Goal: Information Seeking & Learning: Learn about a topic

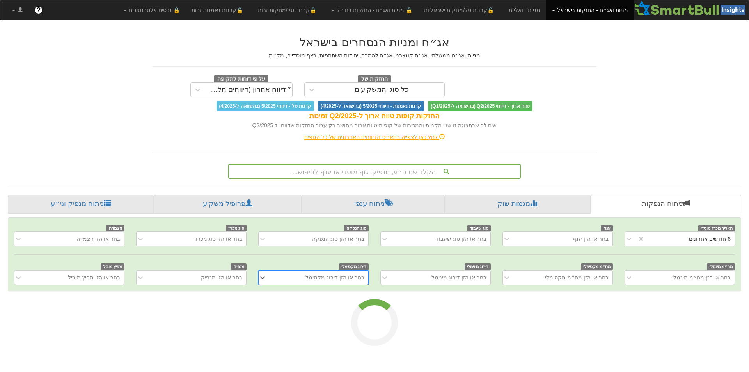
click at [190, 280] on div "בחר או הזן מנפיק" at bounding box center [191, 277] width 110 height 15
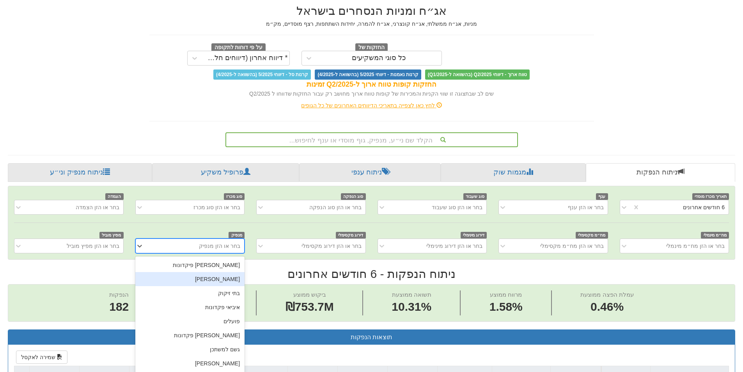
scroll to position [0, 1422]
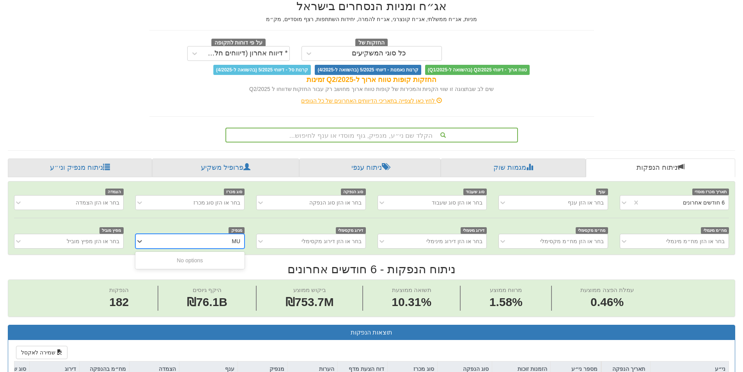
type input "M"
click at [233, 241] on input "[PERSON_NAME]" at bounding box center [233, 241] width 15 height 8
type input "[PERSON_NAME]"
click at [235, 272] on div "[PERSON_NAME]" at bounding box center [189, 274] width 109 height 14
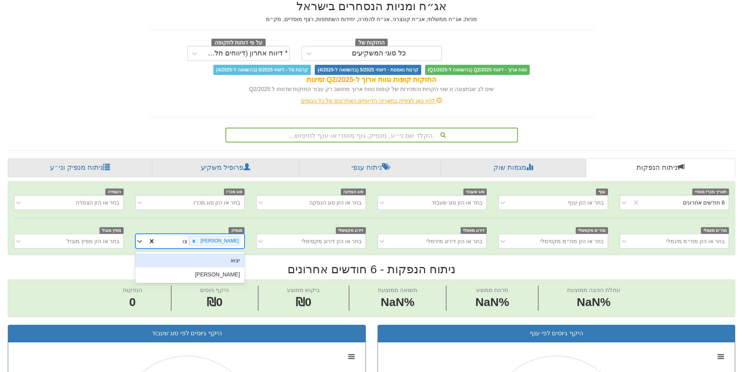
type input "[PERSON_NAME]"
click at [163, 265] on div "[PERSON_NAME]" at bounding box center [189, 260] width 109 height 14
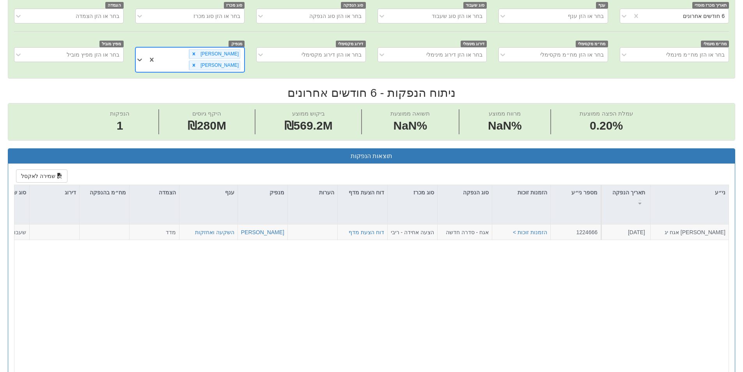
scroll to position [231, 0]
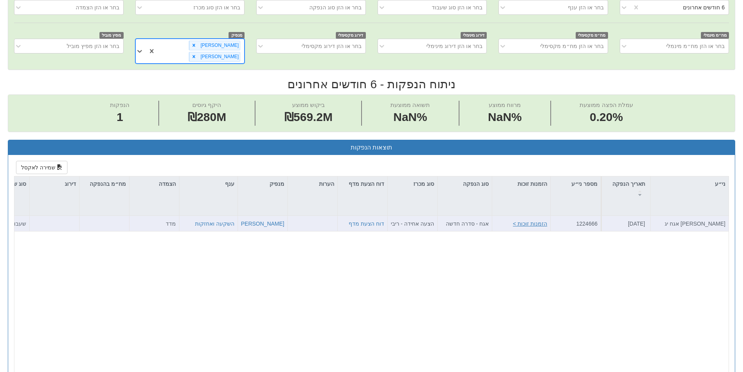
click at [527, 220] on button "הזמנות זוכות >" at bounding box center [530, 224] width 34 height 8
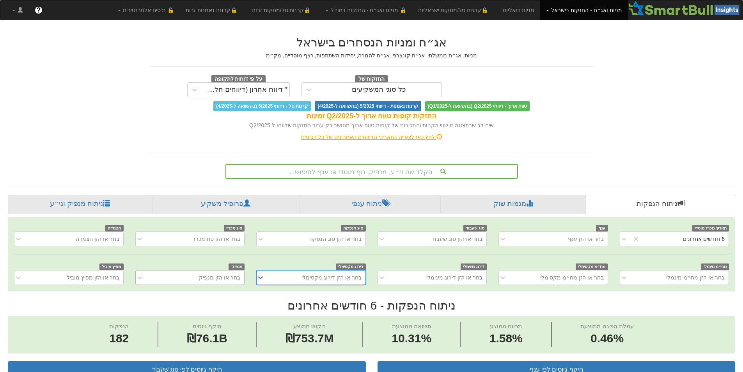
click at [217, 275] on div "בחר או הזן מנפיק" at bounding box center [196, 277] width 96 height 12
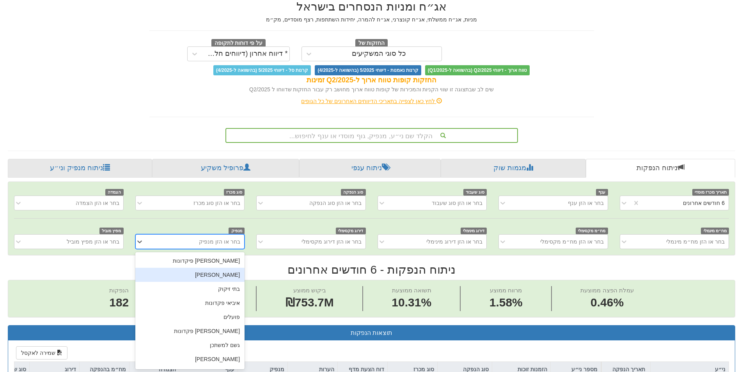
scroll to position [0, 1422]
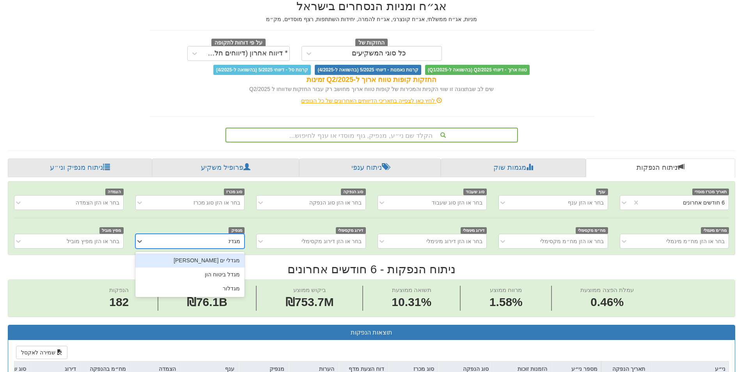
type input "מגדל"
click at [239, 277] on div "מגדל ביטוח הון" at bounding box center [189, 274] width 109 height 14
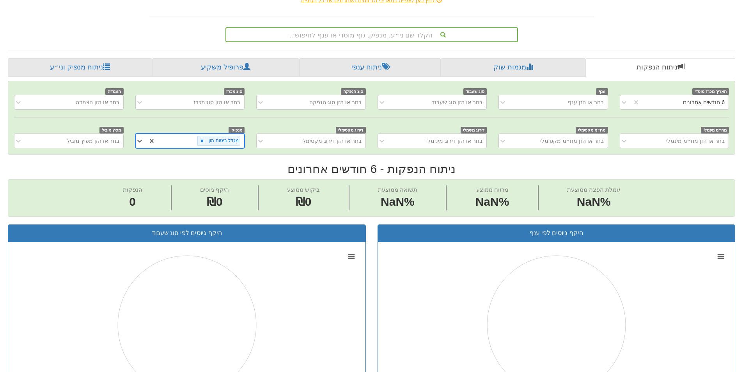
scroll to position [36, 0]
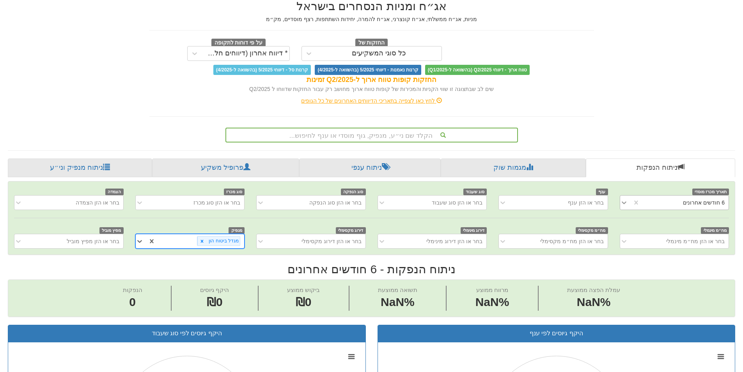
click at [626, 204] on icon at bounding box center [624, 203] width 8 height 8
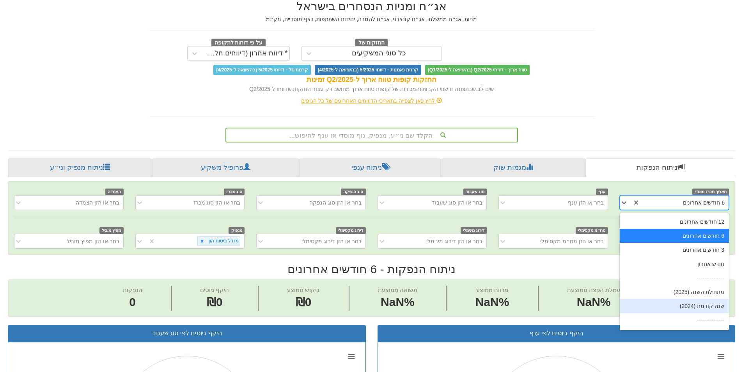
scroll to position [12, 0]
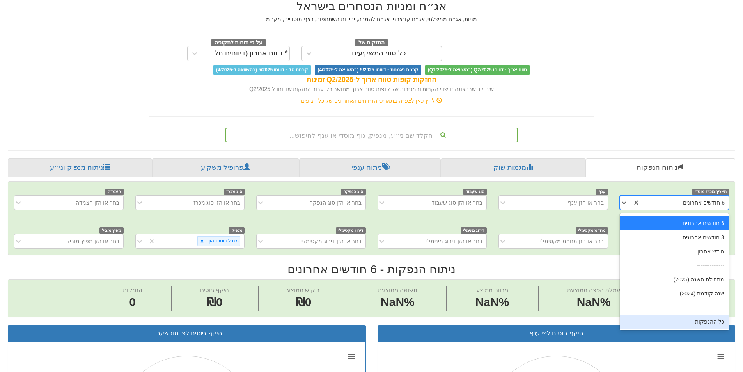
click at [694, 325] on div "כל ההנפקות" at bounding box center [674, 321] width 109 height 14
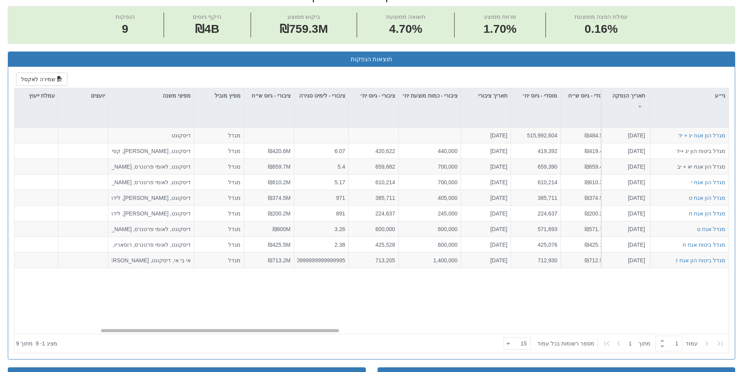
scroll to position [0, 1422]
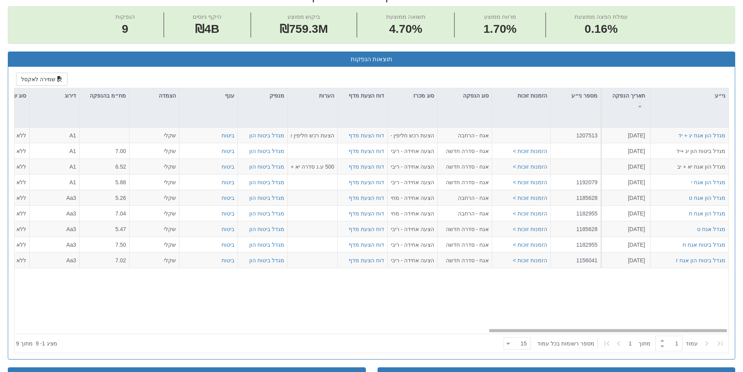
drag, startPoint x: 555, startPoint y: 332, endPoint x: 714, endPoint y: 325, distance: 158.6
click at [714, 325] on div "מגדל הון אגח יג + יד 11.12.2024 1207513 אגח - הרחבה הצעת רכש חליפין - יחס החלפה…" at bounding box center [371, 231] width 714 height 206
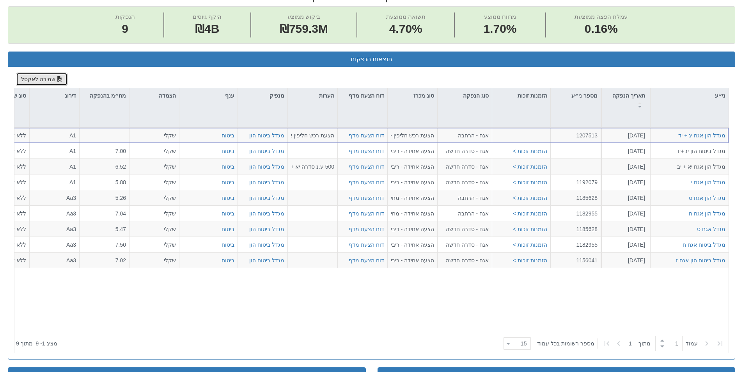
click at [57, 79] on span "button" at bounding box center [59, 78] width 5 height 5
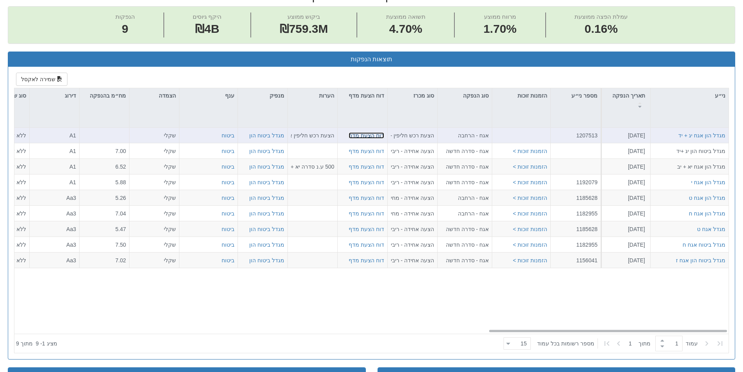
click at [368, 135] on link "דוח הצעת מדף" at bounding box center [367, 135] width 36 height 6
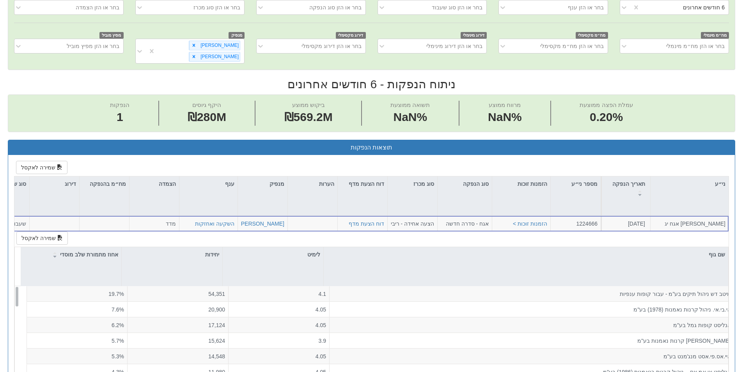
scroll to position [0, 1422]
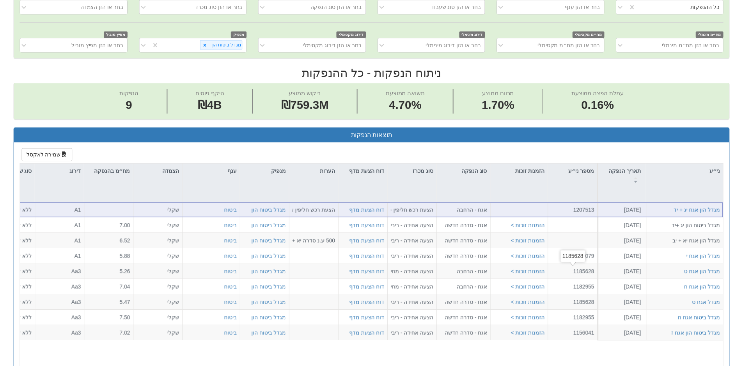
scroll to position [231, 0]
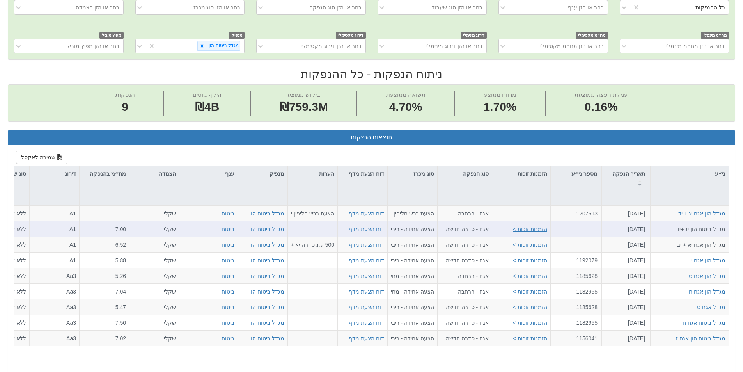
click at [534, 229] on button "הזמנות זוכות >" at bounding box center [530, 229] width 34 height 8
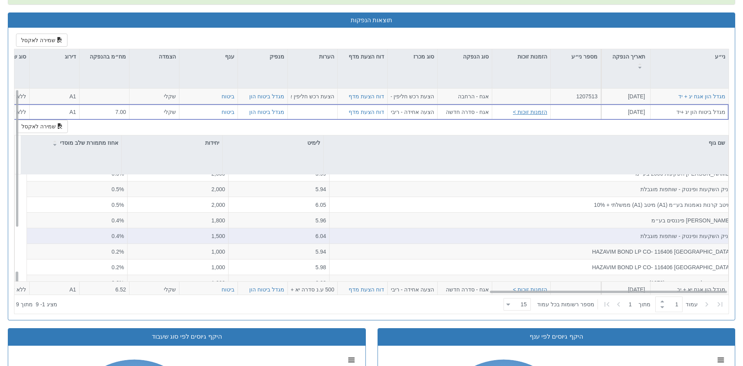
scroll to position [617, 0]
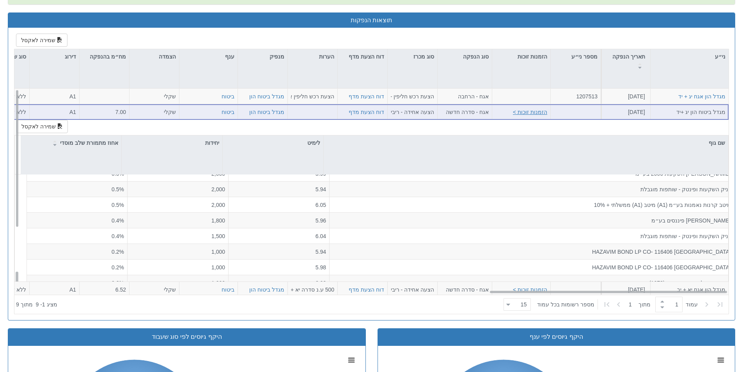
click at [536, 114] on button "הזמנות זוכות >" at bounding box center [530, 112] width 34 height 8
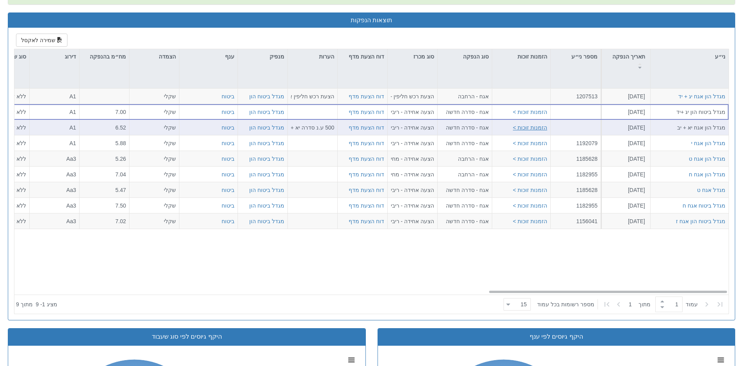
click at [540, 124] on button "הזמנות זוכות >" at bounding box center [530, 128] width 34 height 8
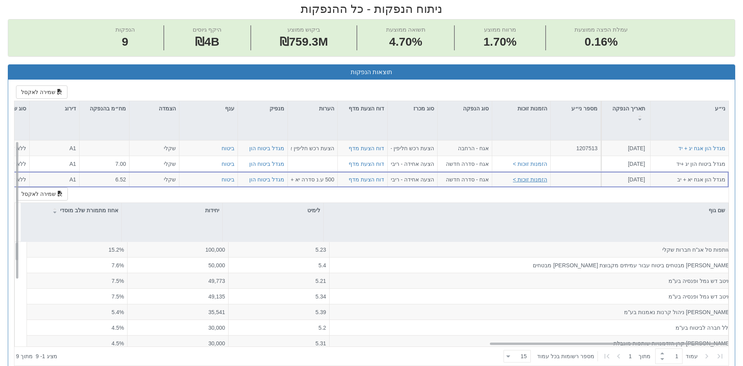
scroll to position [114, 0]
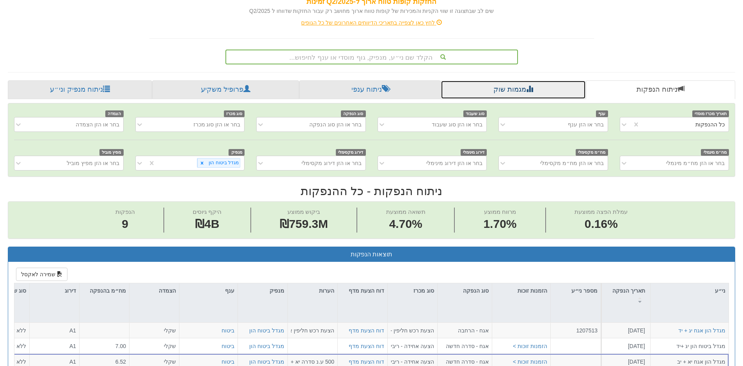
click at [530, 89] on span at bounding box center [529, 88] width 7 height 7
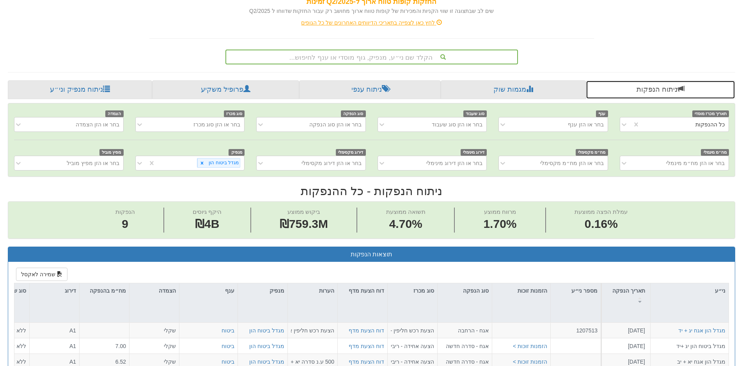
click at [662, 93] on link "ניתוח הנפקות" at bounding box center [660, 89] width 149 height 19
click at [629, 89] on link "ניתוח הנפקות" at bounding box center [660, 89] width 149 height 19
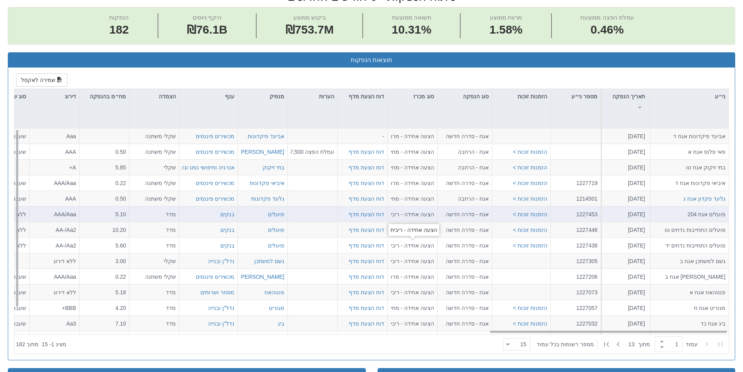
scroll to position [312, 0]
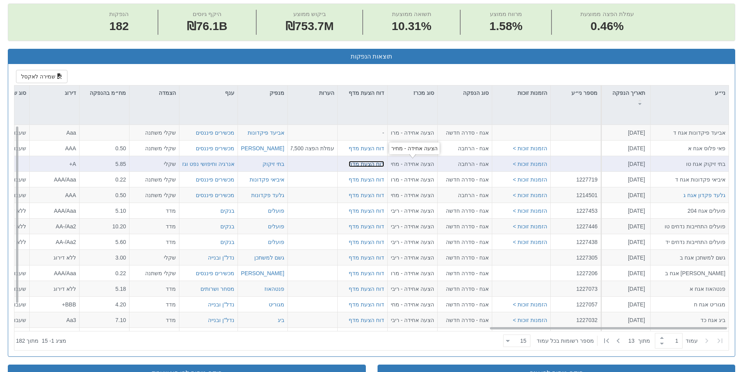
click at [375, 162] on link "דוח הצעת מדף" at bounding box center [367, 164] width 36 height 6
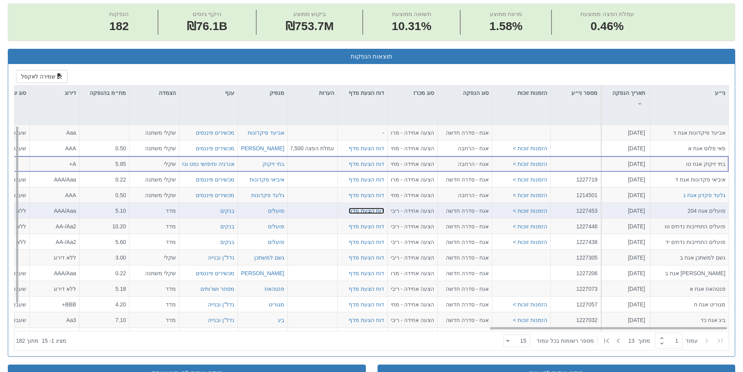
click at [366, 212] on link "דוח הצעת מדף" at bounding box center [367, 211] width 36 height 6
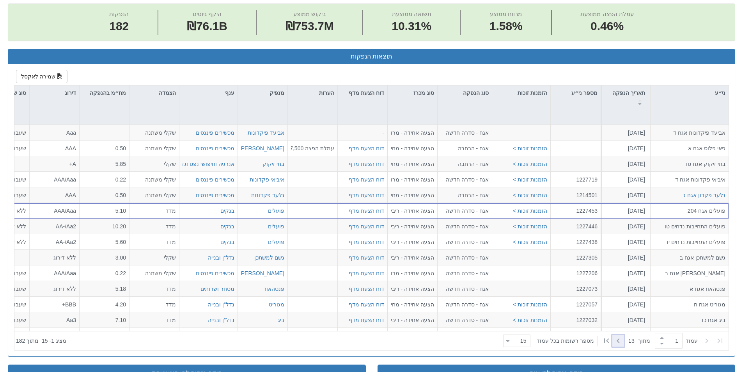
click at [616, 341] on icon at bounding box center [618, 340] width 9 height 9
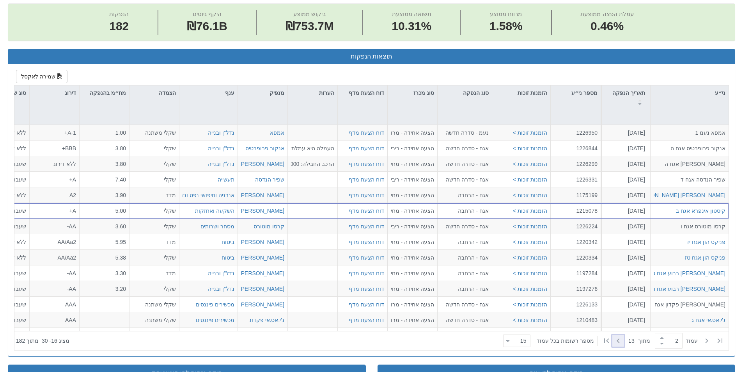
click at [615, 341] on icon at bounding box center [618, 340] width 9 height 9
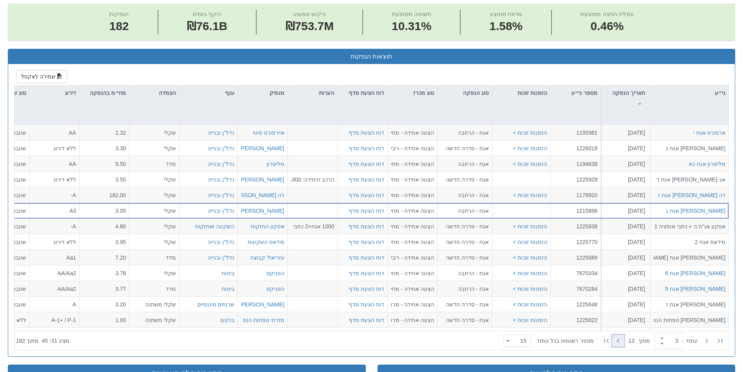
click at [616, 341] on icon at bounding box center [618, 340] width 9 height 9
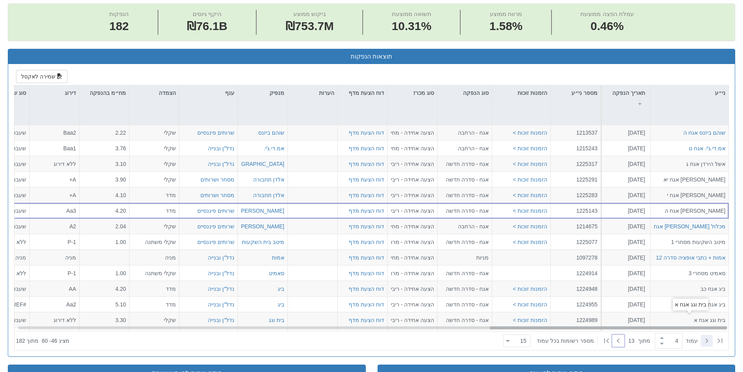
click at [704, 340] on icon at bounding box center [706, 340] width 9 height 9
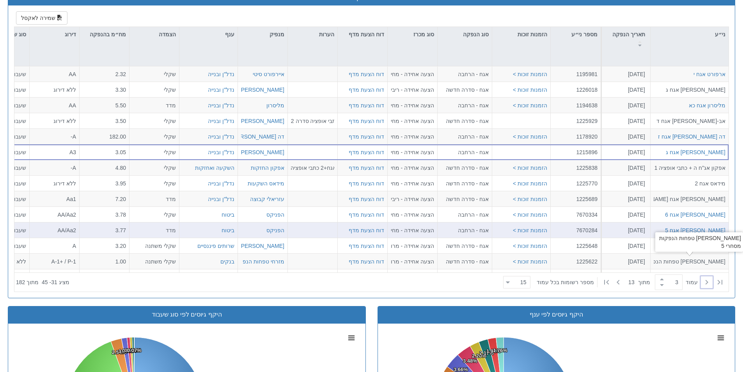
scroll to position [390, 0]
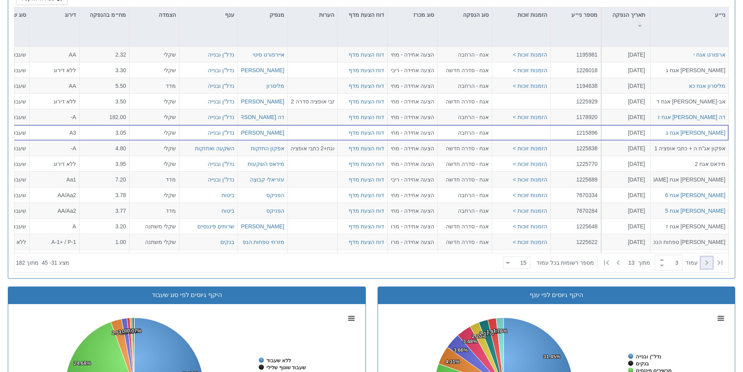
click at [705, 265] on icon at bounding box center [706, 262] width 9 height 9
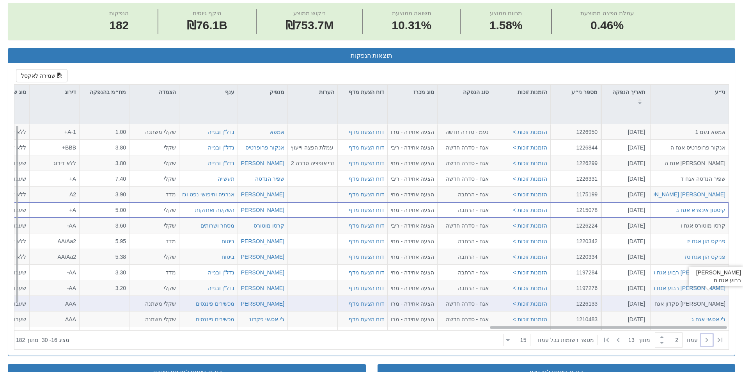
scroll to position [312, 0]
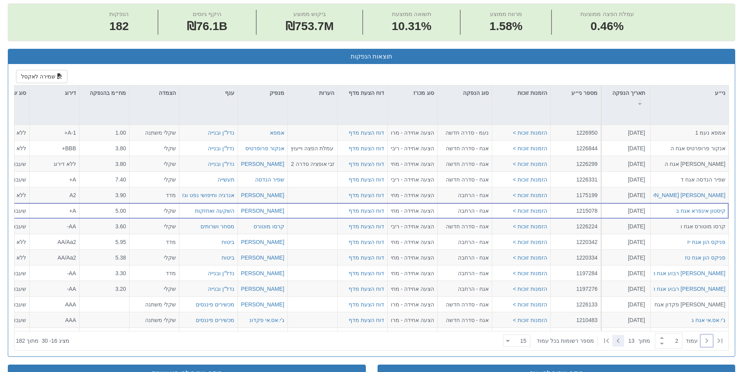
click at [614, 340] on icon at bounding box center [618, 340] width 9 height 9
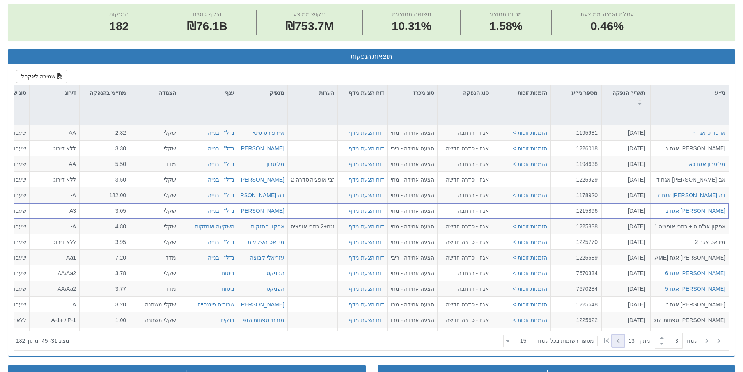
click at [617, 340] on icon at bounding box center [618, 340] width 9 height 9
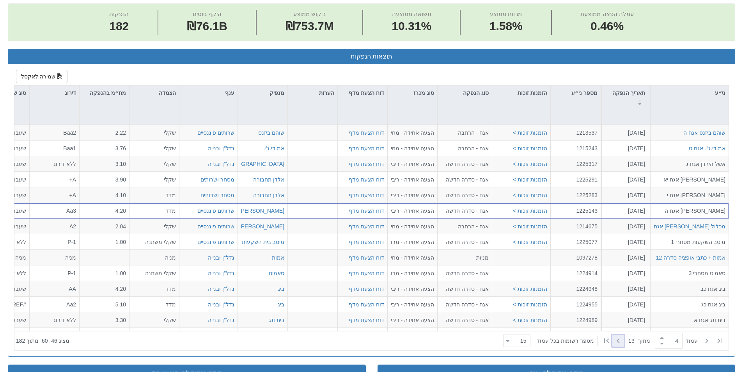
click at [614, 339] on icon at bounding box center [618, 340] width 9 height 9
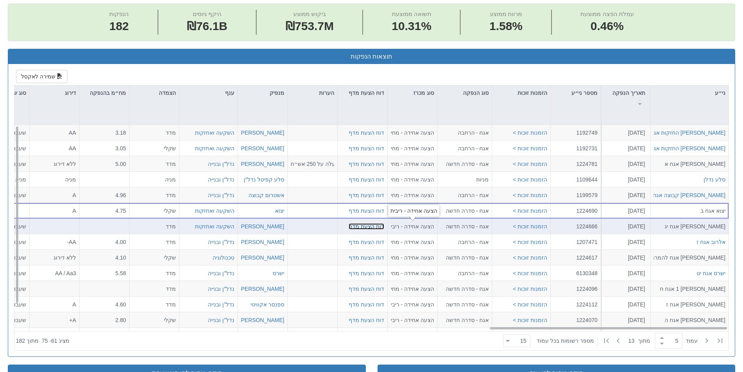
click at [360, 226] on link "דוח הצעת מדף" at bounding box center [367, 226] width 36 height 6
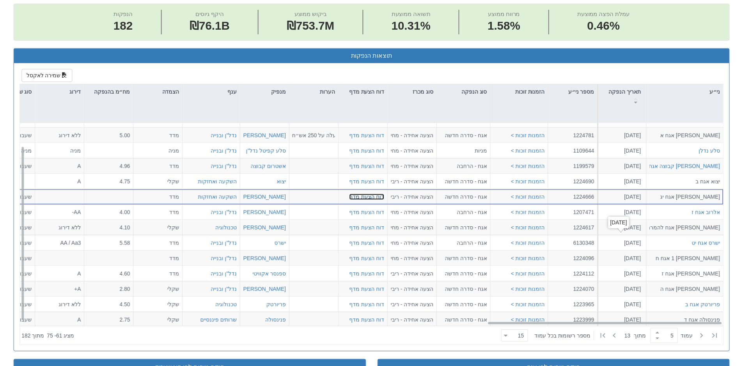
scroll to position [28, 1422]
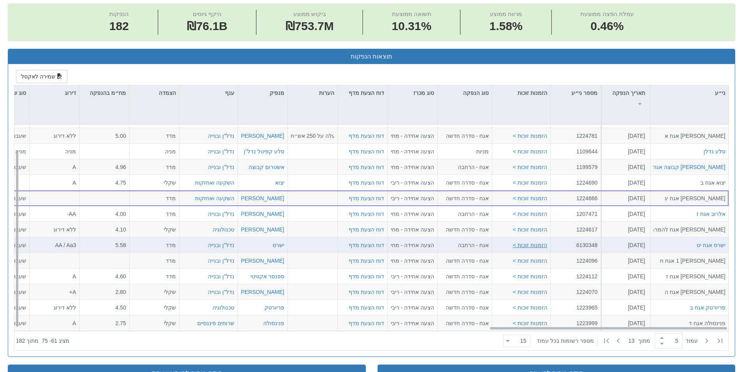
click at [539, 246] on button "הזמנות זוכות >" at bounding box center [530, 245] width 34 height 8
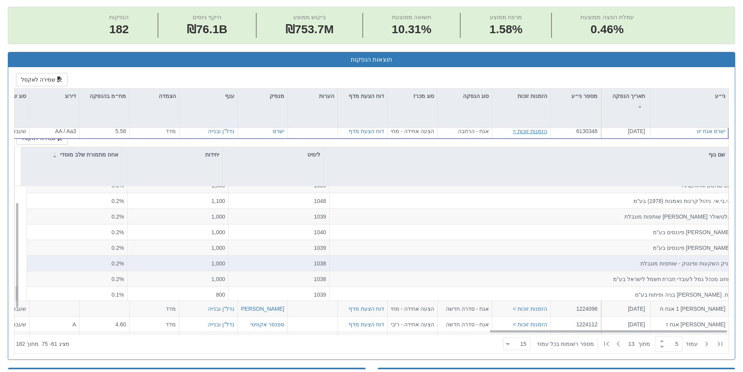
scroll to position [9, 0]
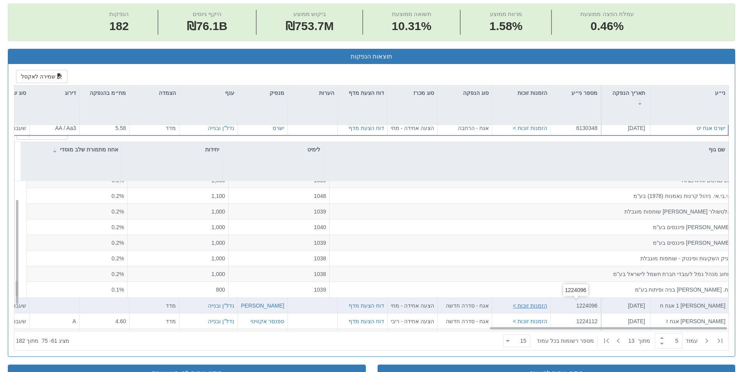
click at [523, 307] on button "הזמנות זוכות >" at bounding box center [530, 306] width 34 height 8
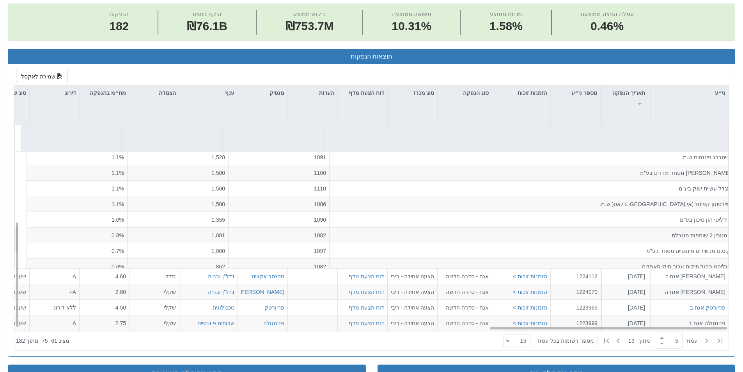
scroll to position [399, 0]
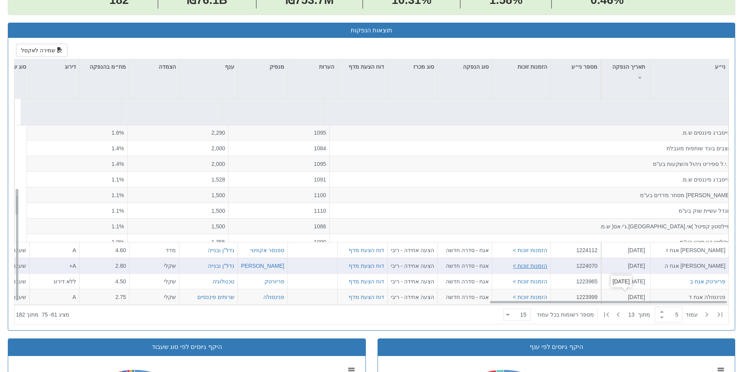
scroll to position [351, 0]
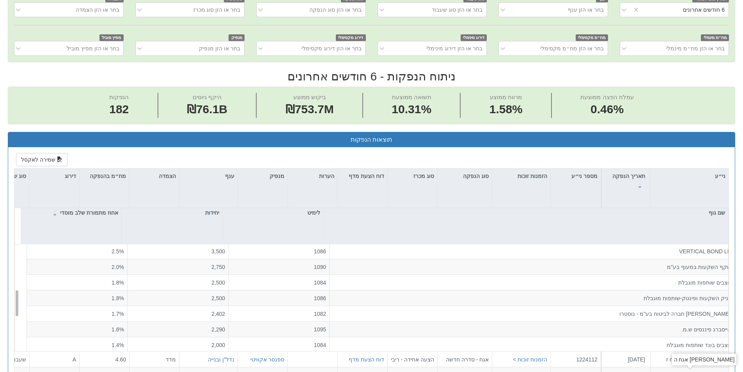
scroll to position [390, 0]
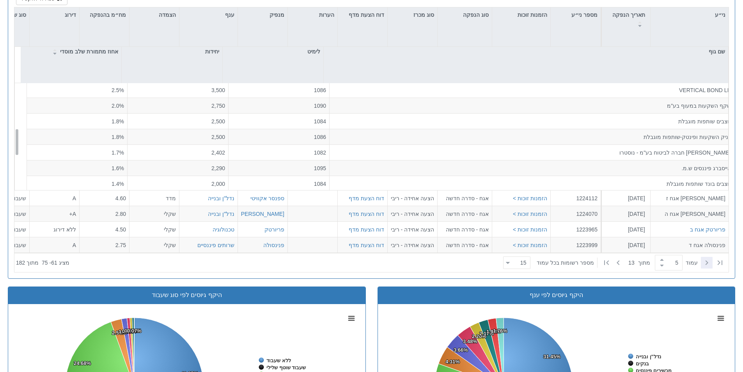
click at [704, 265] on icon at bounding box center [706, 262] width 9 height 9
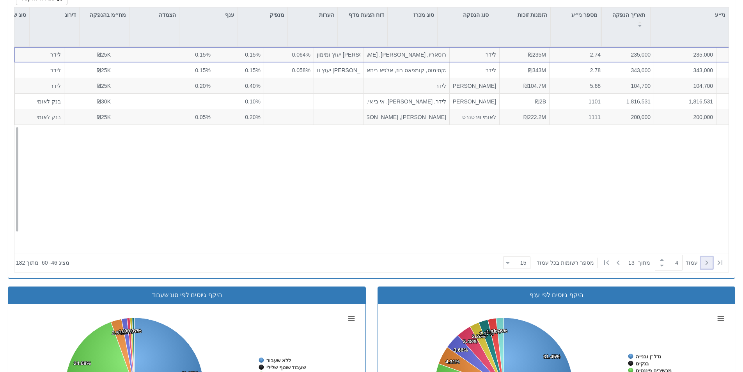
scroll to position [28, 1422]
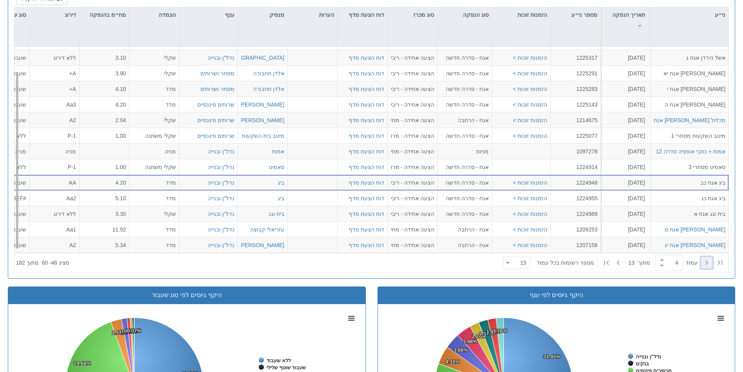
click at [704, 265] on icon at bounding box center [706, 262] width 9 height 9
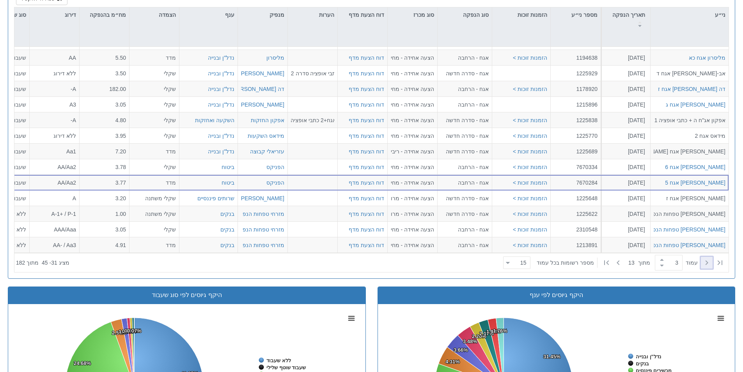
click at [705, 265] on icon at bounding box center [706, 262] width 9 height 9
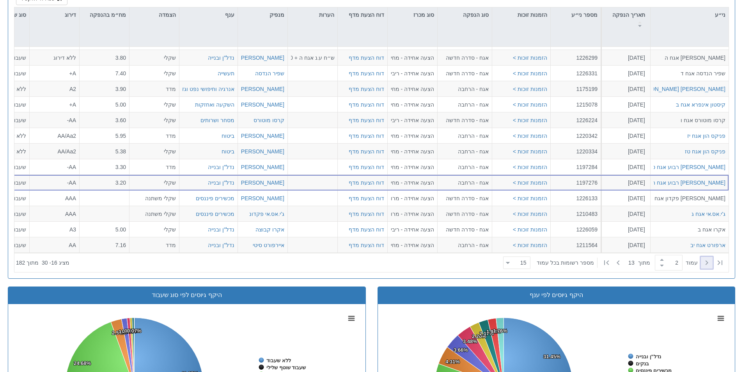
click at [705, 265] on icon at bounding box center [706, 262] width 9 height 9
type input "1"
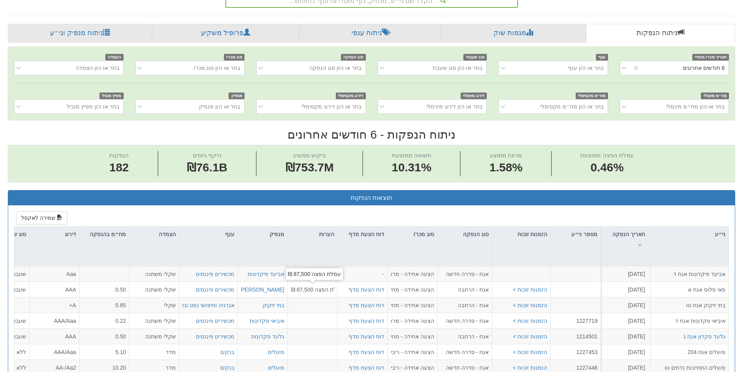
scroll to position [39, 0]
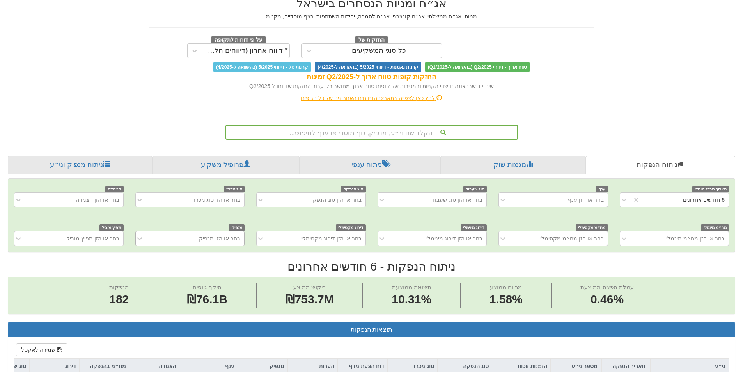
click at [190, 238] on div "בחר או הזן מנפיק" at bounding box center [196, 238] width 96 height 12
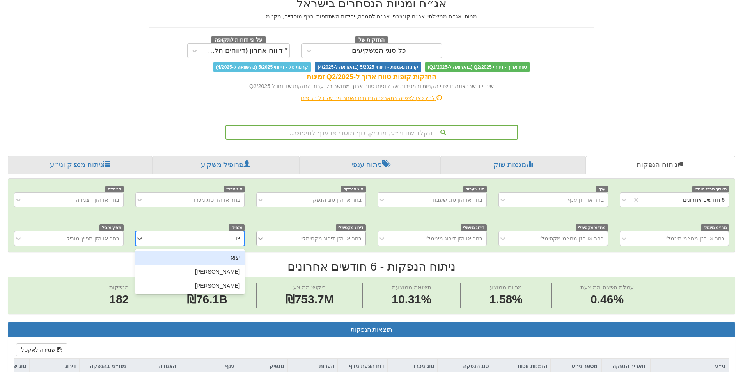
type input "[PERSON_NAME]"
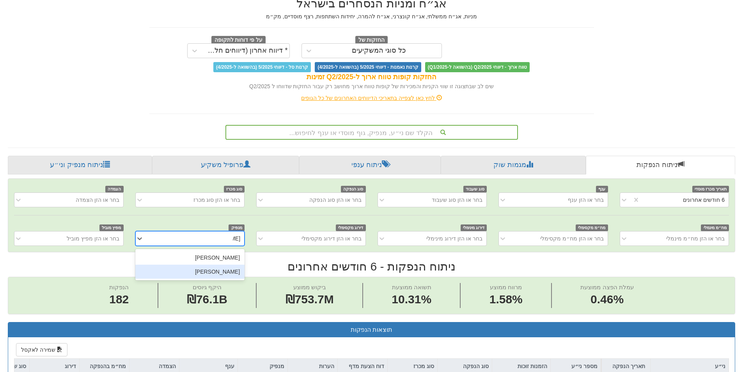
click at [192, 267] on div "[PERSON_NAME]" at bounding box center [189, 272] width 109 height 14
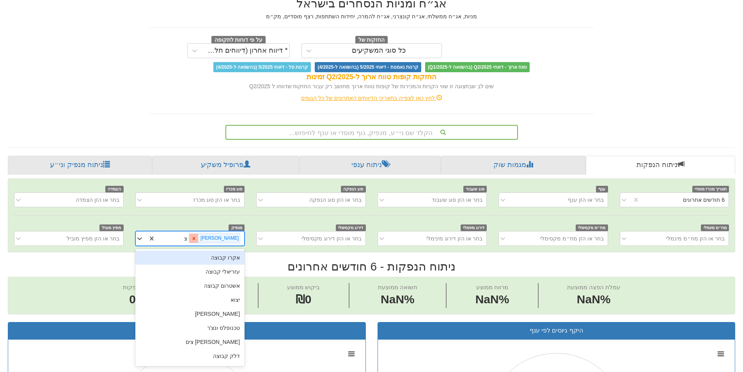
type input "[PERSON_NAME]"
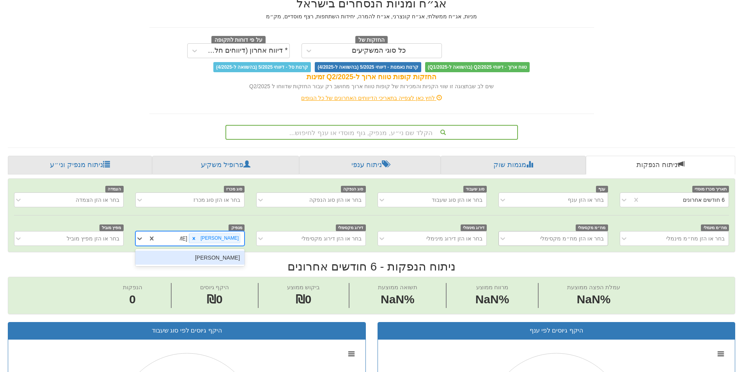
click at [223, 259] on div "[PERSON_NAME]" at bounding box center [189, 257] width 109 height 14
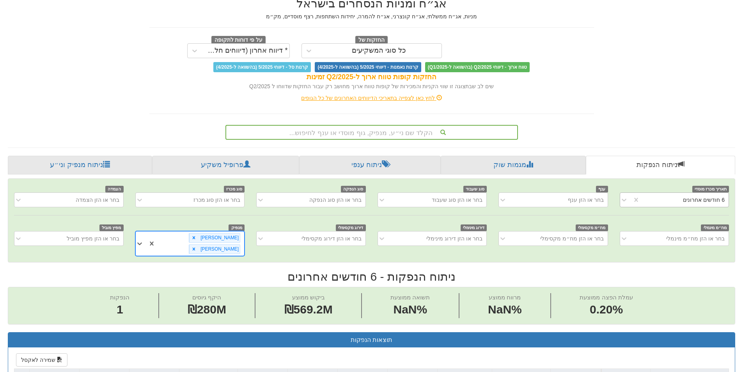
scroll to position [0, 1422]
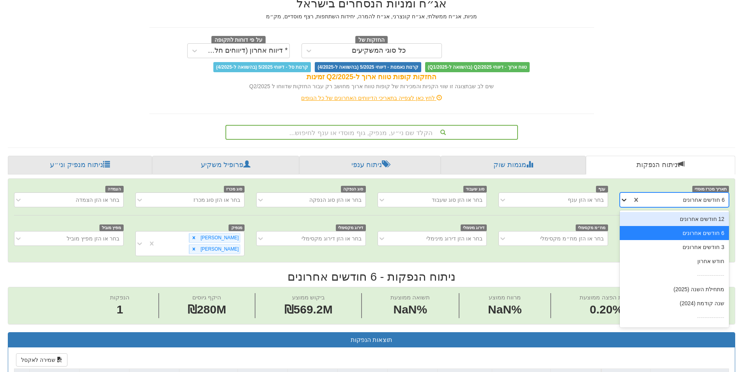
click at [626, 201] on icon at bounding box center [624, 200] width 8 height 8
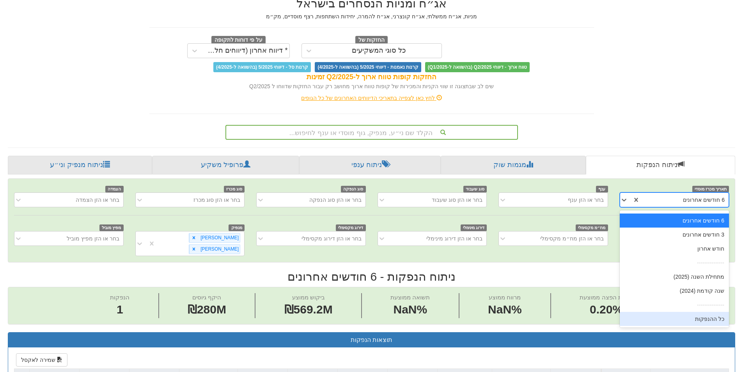
click at [710, 321] on div "כל ההנפקות" at bounding box center [674, 319] width 109 height 14
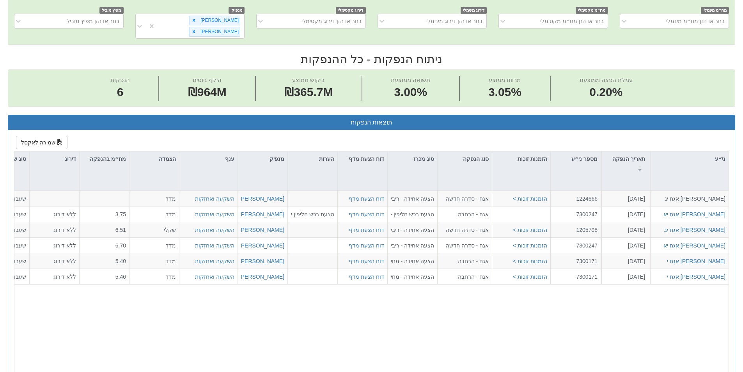
scroll to position [273, 0]
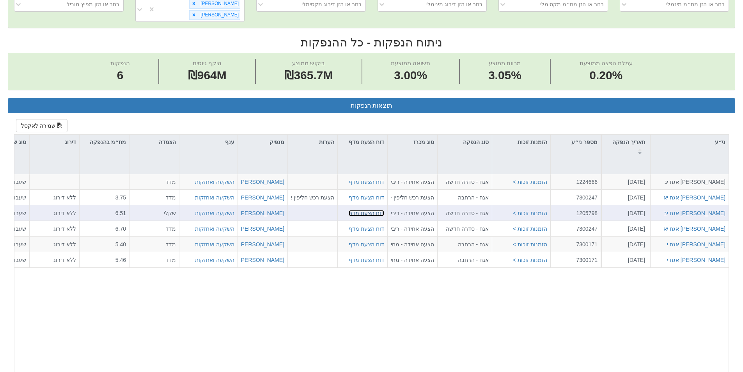
click at [378, 210] on link "דוח הצעת מדף" at bounding box center [367, 213] width 36 height 6
